Goal: Find specific page/section: Find specific page/section

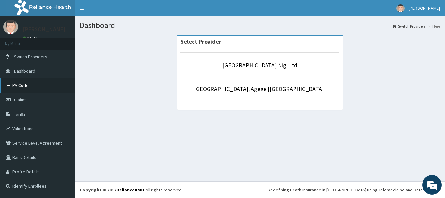
click at [37, 82] on link "PA Code" at bounding box center [37, 85] width 75 height 14
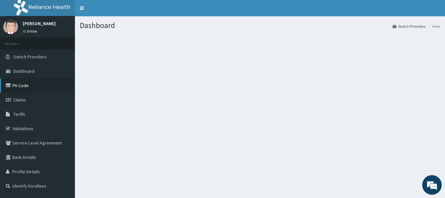
click at [20, 88] on link "PA Code" at bounding box center [37, 85] width 75 height 14
